Goal: Information Seeking & Learning: Find specific fact

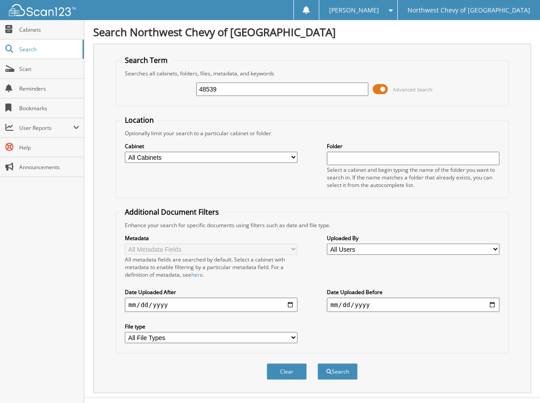
type input "48539"
click at [318, 363] on button "Search" at bounding box center [338, 371] width 40 height 17
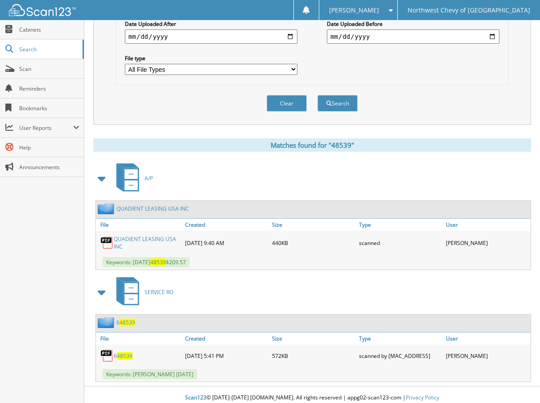
scroll to position [274, 0]
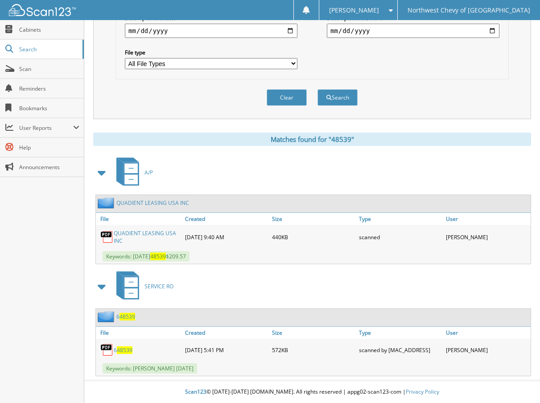
click at [150, 227] on div "QUADIENT LEASING USA INC" at bounding box center [139, 237] width 87 height 20
click at [150, 235] on link "QUADIENT LEASING USA INC" at bounding box center [147, 236] width 67 height 15
click at [161, 231] on link "QUADIENT LEASING USA INC" at bounding box center [147, 236] width 67 height 15
click at [153, 236] on link "QUADIENT LEASING USA INC" at bounding box center [147, 236] width 67 height 15
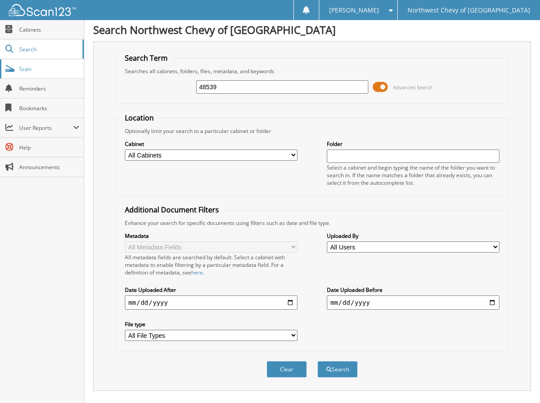
scroll to position [0, 0]
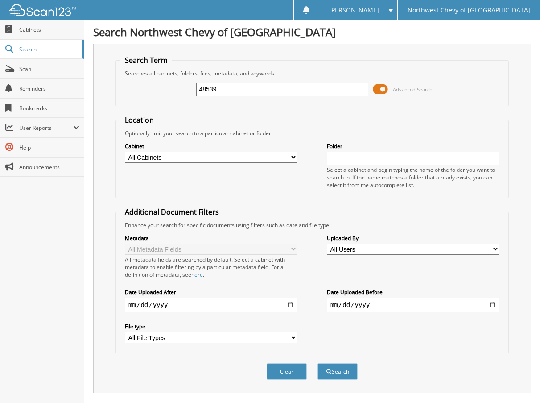
click at [307, 87] on input "48539" at bounding box center [282, 89] width 173 height 13
click at [318, 363] on button "Search" at bounding box center [338, 371] width 40 height 17
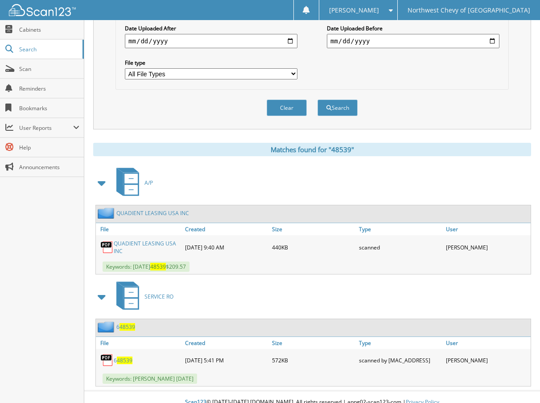
scroll to position [268, 0]
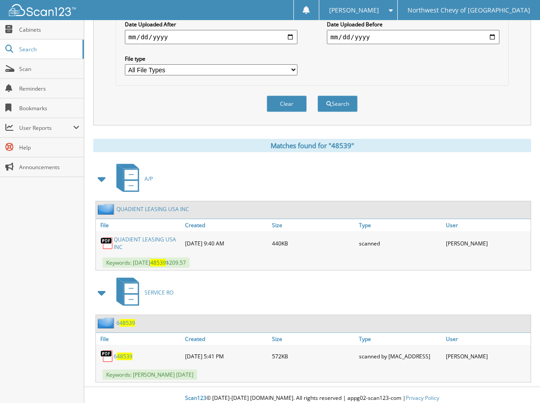
click at [170, 240] on link "QUADIENT LEASING USA INC" at bounding box center [147, 243] width 67 height 15
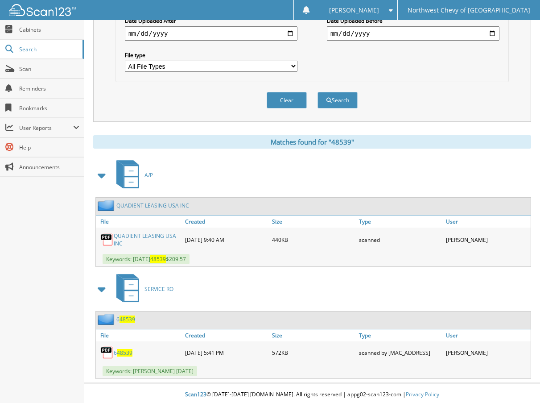
scroll to position [274, 0]
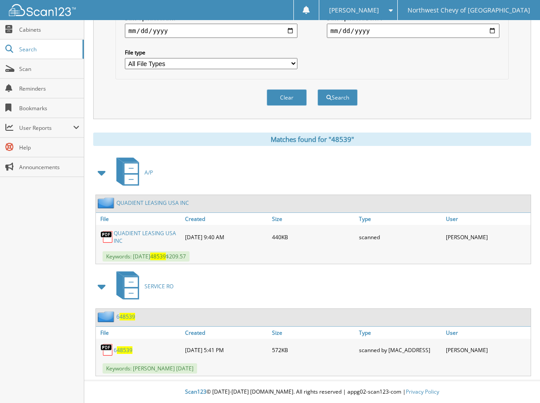
click at [128, 350] on span "48539" at bounding box center [125, 350] width 16 height 8
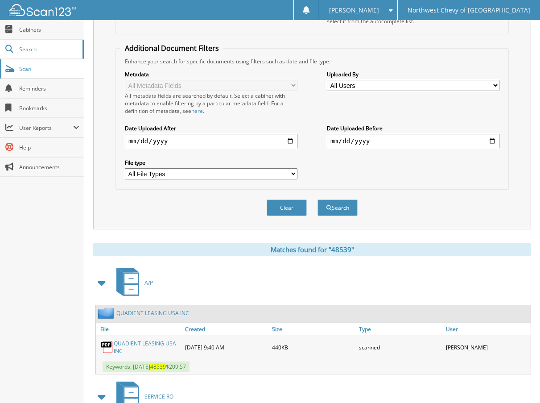
scroll to position [0, 0]
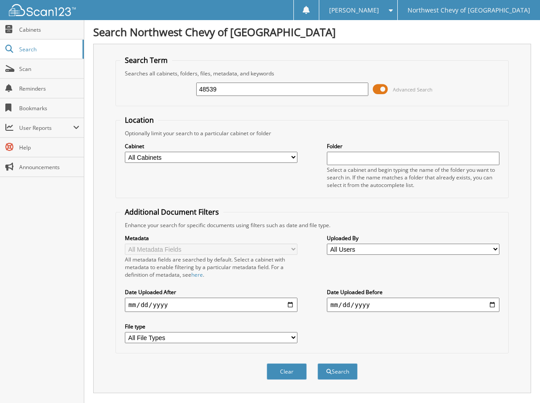
click at [393, 6] on div "[PERSON_NAME]" at bounding box center [358, 10] width 69 height 20
click at [375, 49] on link "Logout" at bounding box center [358, 44] width 78 height 16
type input "48539"
click at [318, 363] on button "Search" at bounding box center [338, 371] width 40 height 17
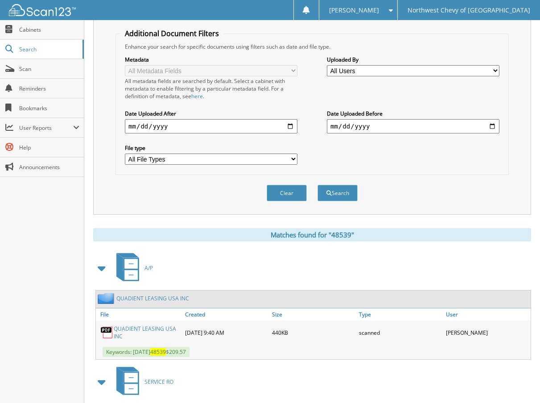
click at [140, 327] on link "QUADIENT LEASING USA INC" at bounding box center [147, 332] width 67 height 15
